Goal: Find specific page/section: Find specific page/section

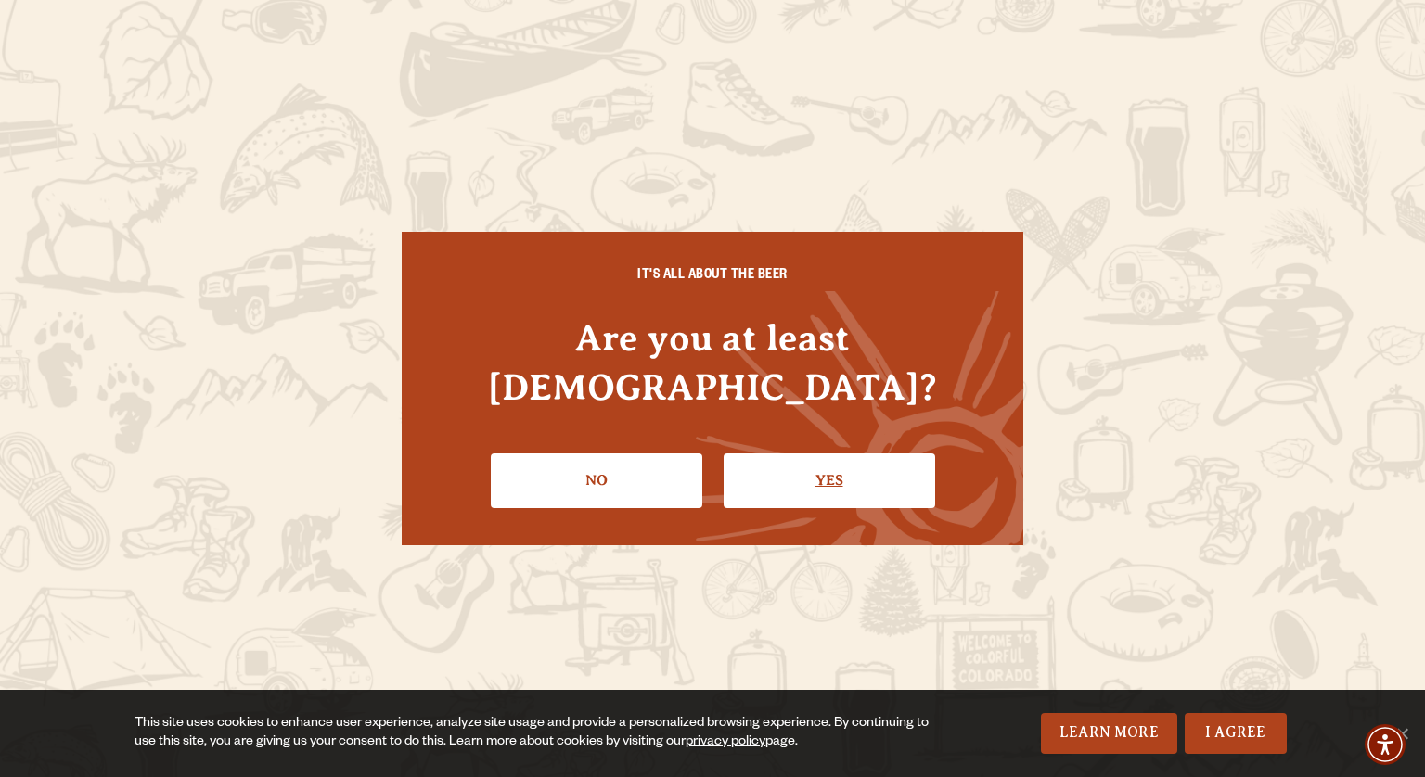
click at [840, 460] on link "Yes" at bounding box center [830, 481] width 212 height 54
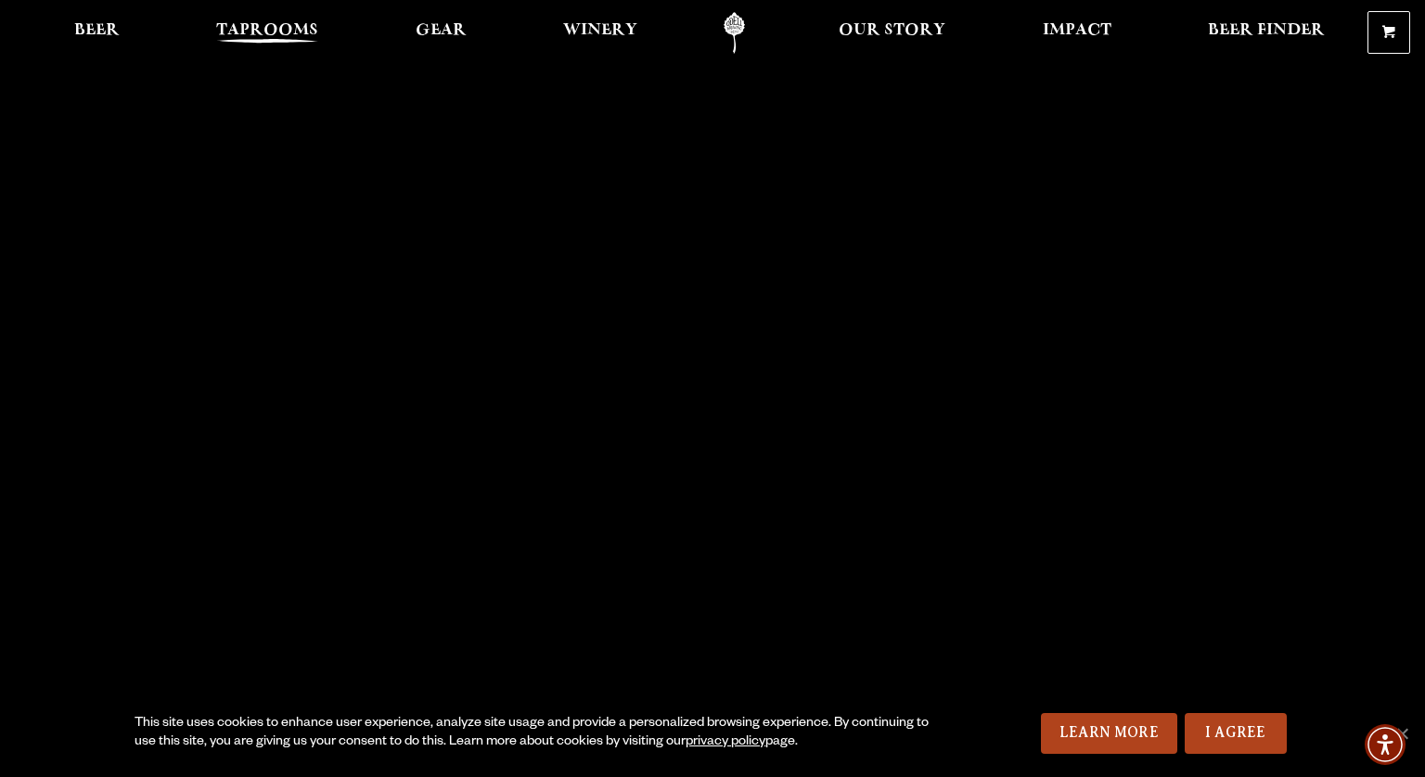
click at [272, 26] on span "Taprooms" at bounding box center [267, 30] width 102 height 15
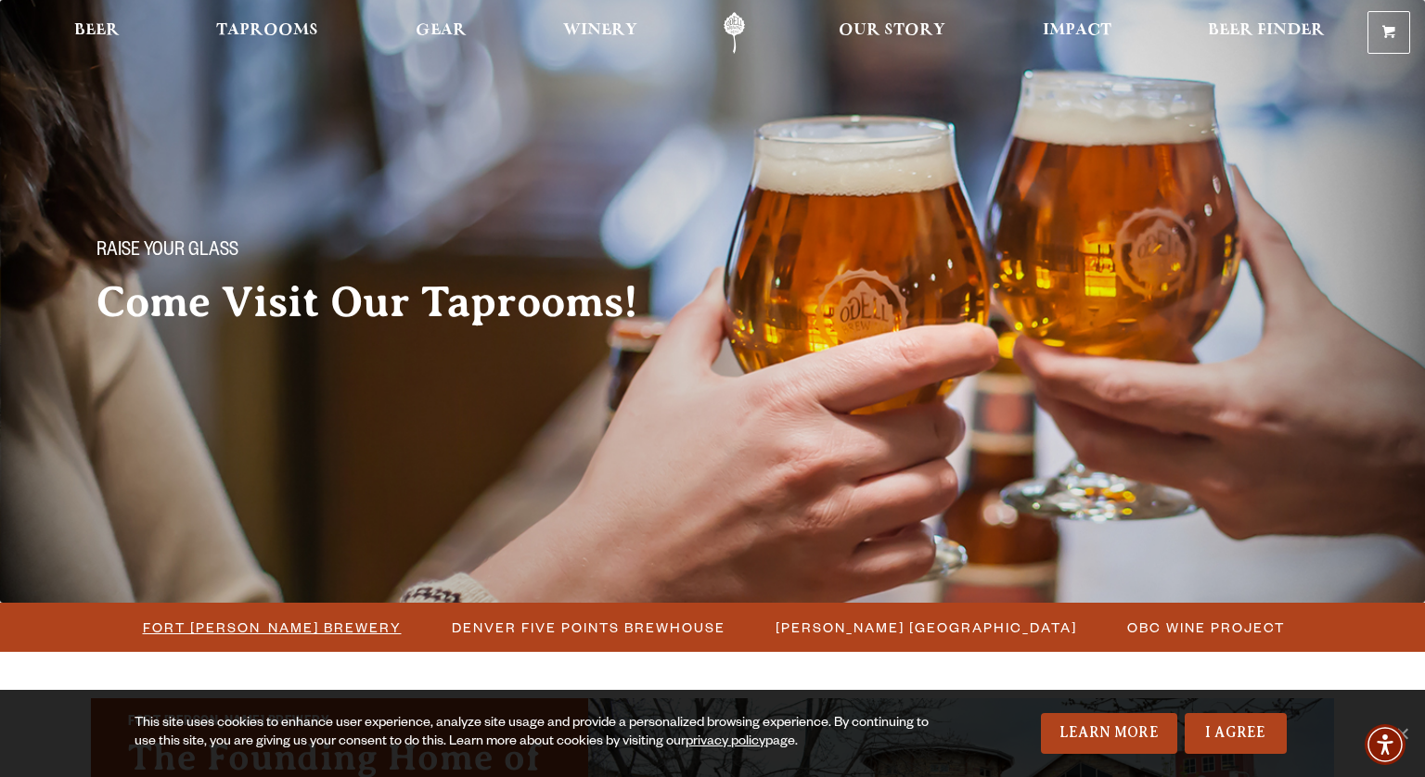
click at [310, 625] on span "Fort [PERSON_NAME] Brewery" at bounding box center [272, 627] width 259 height 27
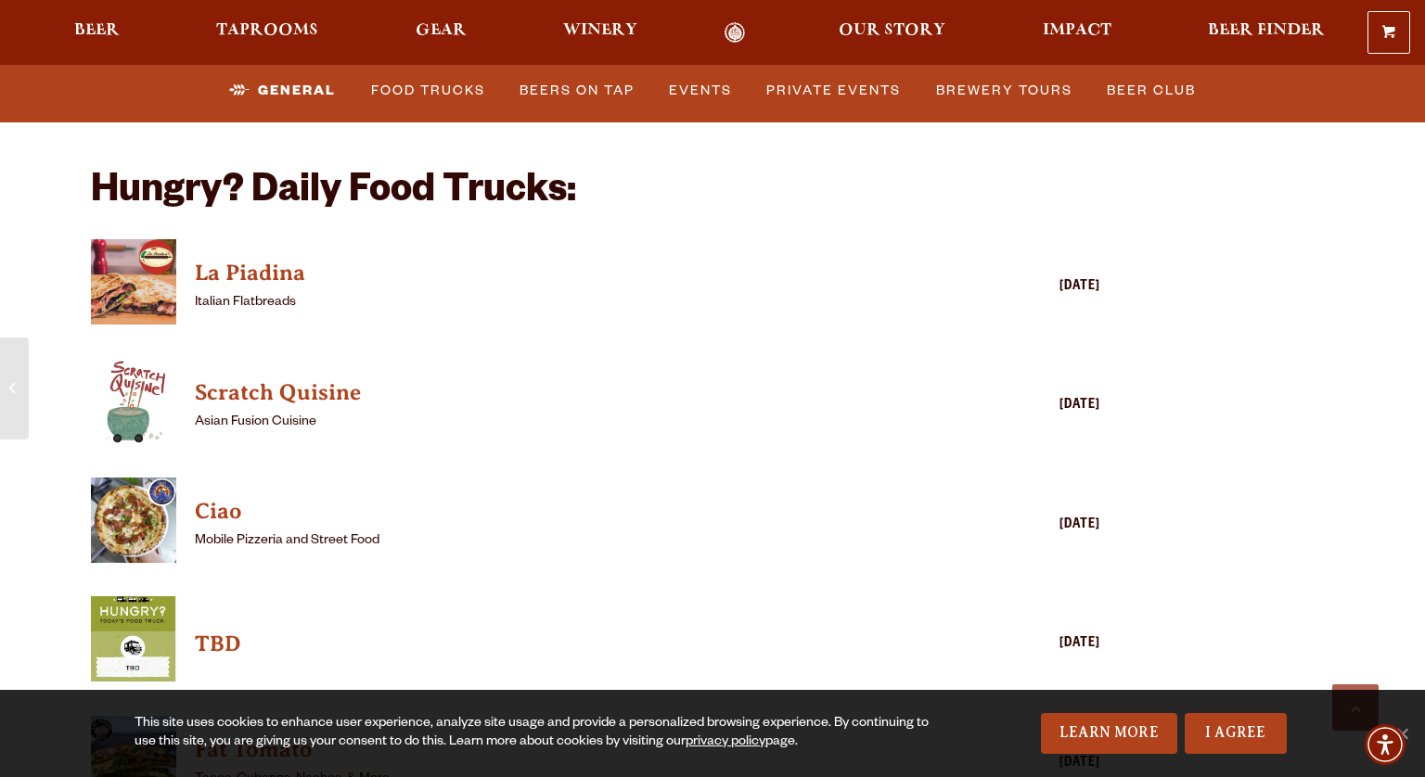
scroll to position [4454, 0]
click at [343, 378] on h4 "Scratch Quisine" at bounding box center [569, 393] width 748 height 30
